Goal: Task Accomplishment & Management: Complete application form

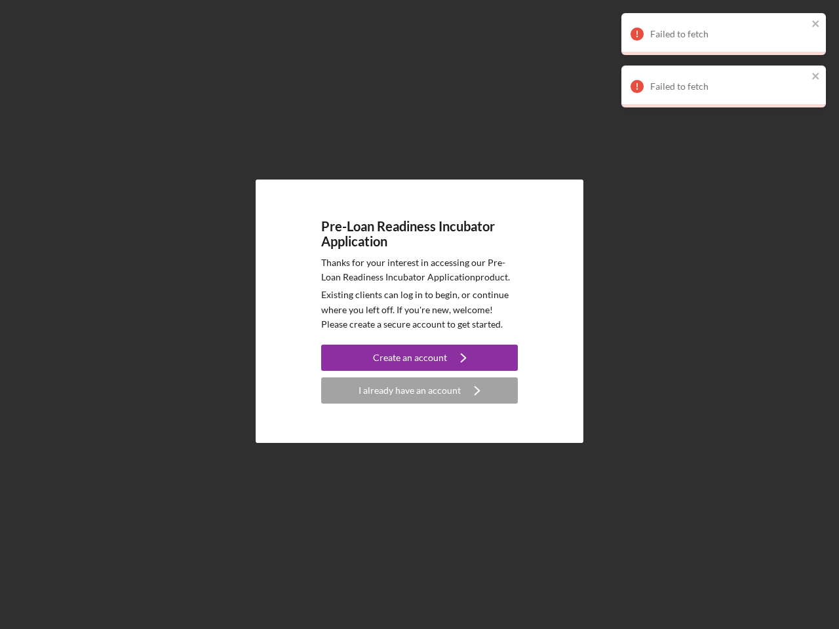
click at [420, 315] on p "Existing clients can log in to begin, or continue where you left off. If you're…" at bounding box center [419, 310] width 197 height 44
click at [420, 358] on div "Create an account" at bounding box center [410, 358] width 74 height 26
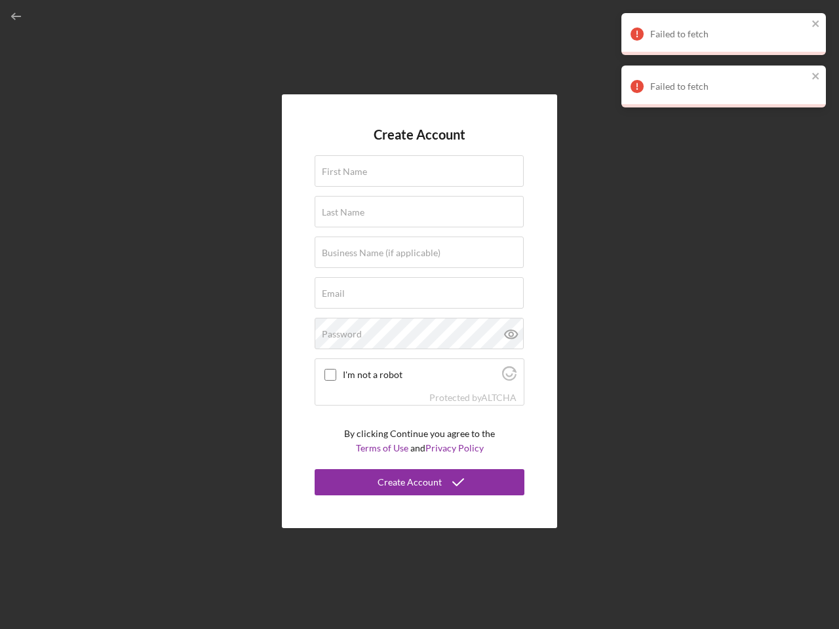
click at [420, 391] on div "Protected by [PERSON_NAME]" at bounding box center [419, 398] width 208 height 14
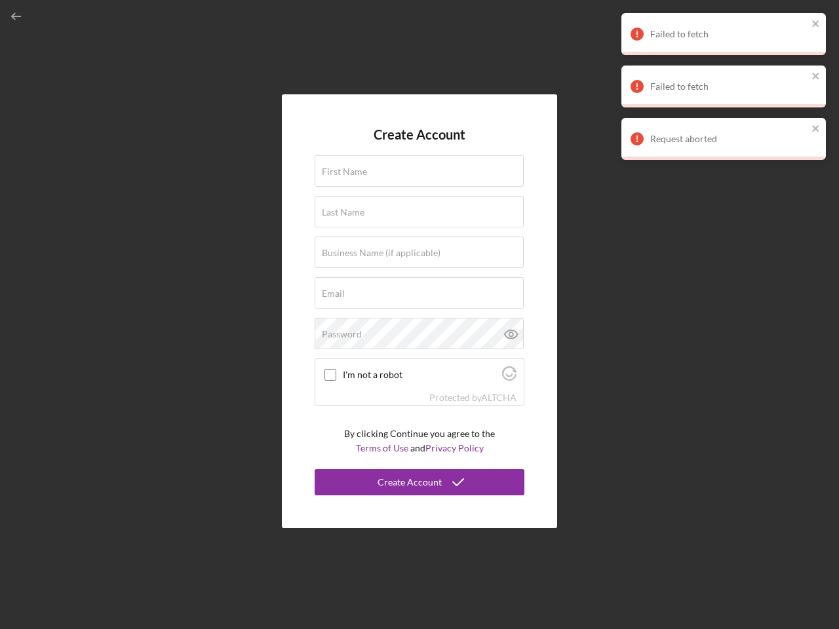
click at [724, 34] on div "Failed to fetch" at bounding box center [728, 34] width 157 height 10
